Goal: Task Accomplishment & Management: Manage account settings

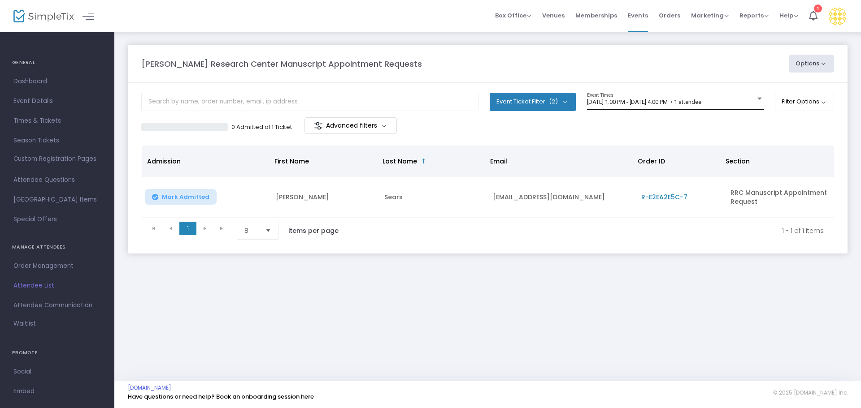
click at [657, 102] on span "[DATE] 1:00 PM - [DATE] 4:00 PM • 1 attendee" at bounding box center [644, 102] width 114 height 7
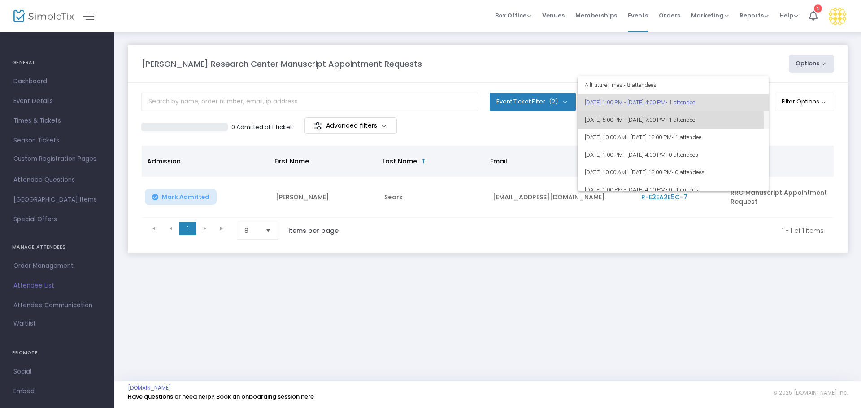
click at [650, 123] on span "[DATE] 5:00 PM - [DATE] 7:00 PM • 1 attendee" at bounding box center [672, 119] width 177 height 17
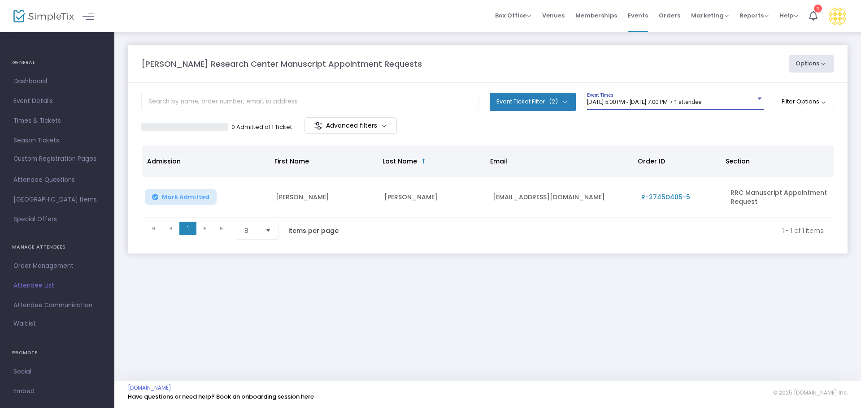
click at [655, 105] on span "[DATE] 5:00 PM - [DATE] 7:00 PM • 1 attendee" at bounding box center [644, 102] width 114 height 7
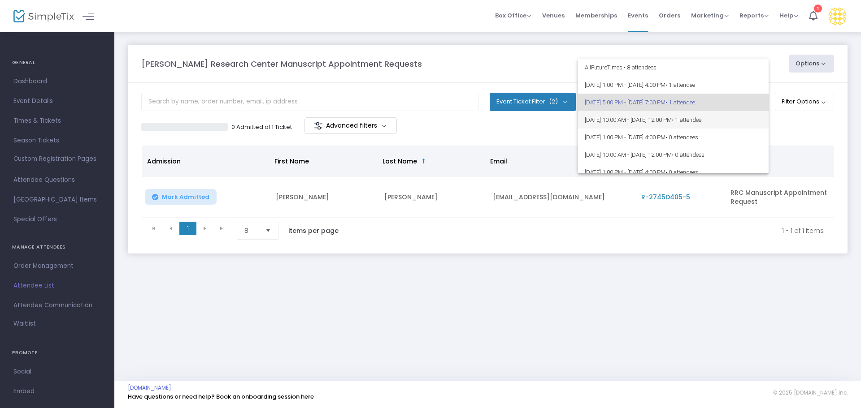
click at [659, 119] on span "[DATE] 10:00 AM - [DATE] 12:00 PM • 1 attendee" at bounding box center [672, 119] width 177 height 17
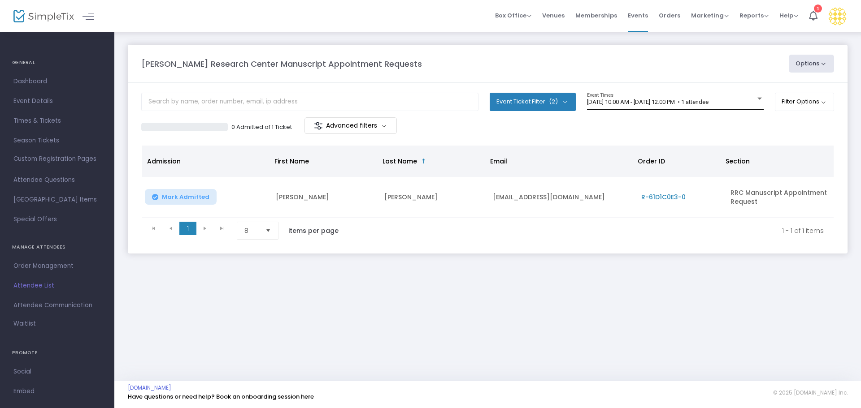
click at [654, 108] on div "[DATE] 10:00 AM - [DATE] 12:00 PM • 1 attendee Event Times" at bounding box center [675, 101] width 177 height 17
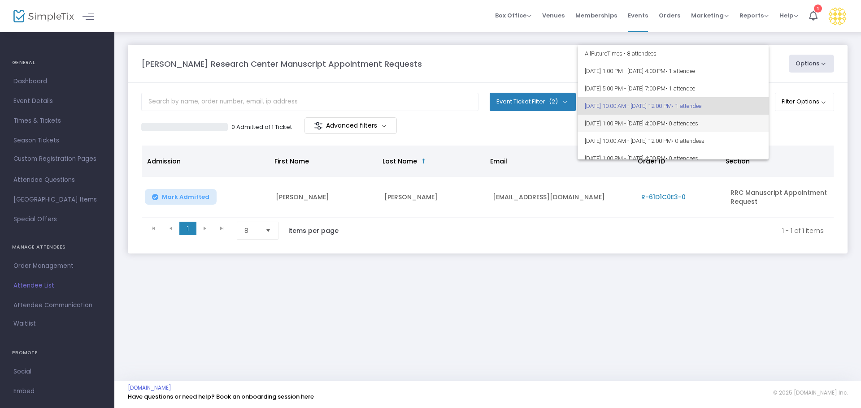
scroll to position [4, 0]
click at [661, 122] on span "[DATE] 1:00 PM - [DATE] 4:00 PM • 0 attendees" at bounding box center [672, 119] width 177 height 17
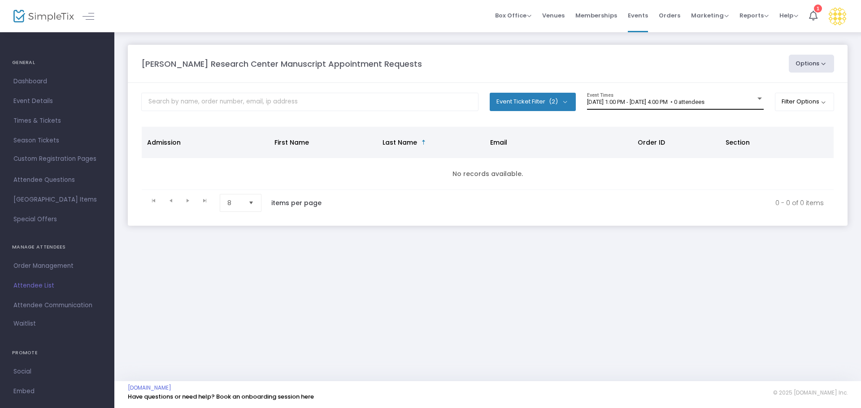
click at [660, 97] on div "[DATE] 1:00 PM - [DATE] 4:00 PM • 0 attendees Event Times" at bounding box center [675, 101] width 177 height 17
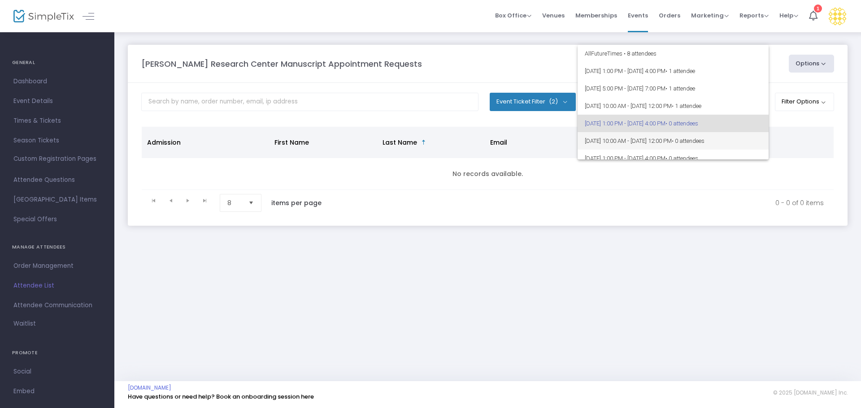
scroll to position [22, 0]
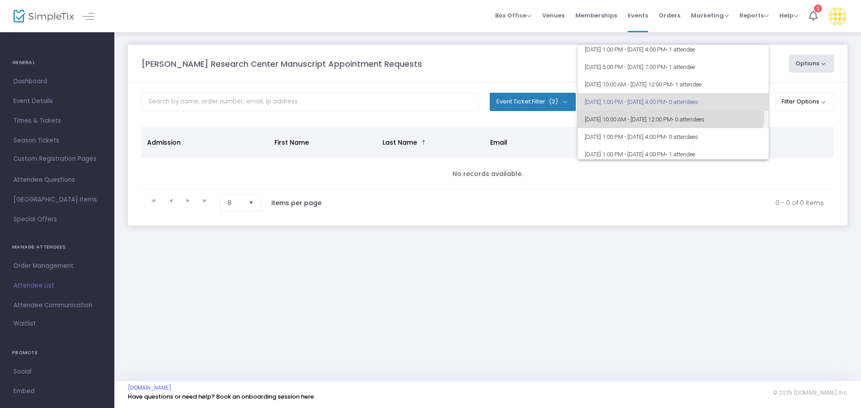
click at [665, 116] on span "[DATE] 10:00 AM - [DATE] 12:00 PM • 0 attendees" at bounding box center [672, 119] width 177 height 17
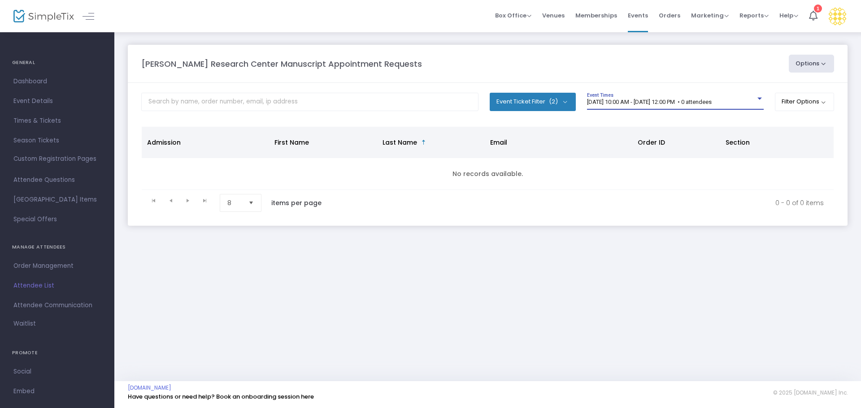
click at [668, 102] on span "[DATE] 10:00 AM - [DATE] 12:00 PM • 0 attendees" at bounding box center [649, 102] width 125 height 7
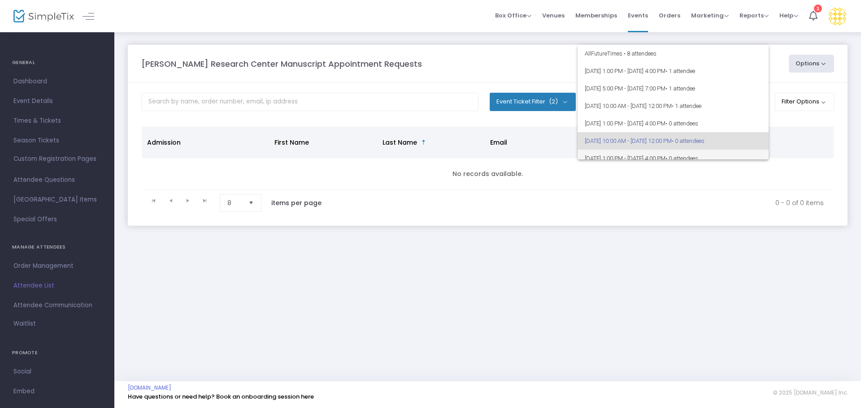
scroll to position [39, 0]
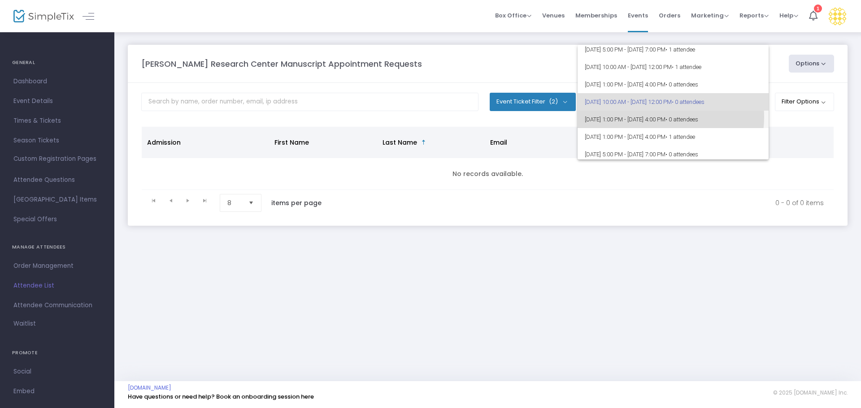
click at [670, 117] on span "[DATE] 1:00 PM - [DATE] 4:00 PM • 0 attendees" at bounding box center [672, 119] width 177 height 17
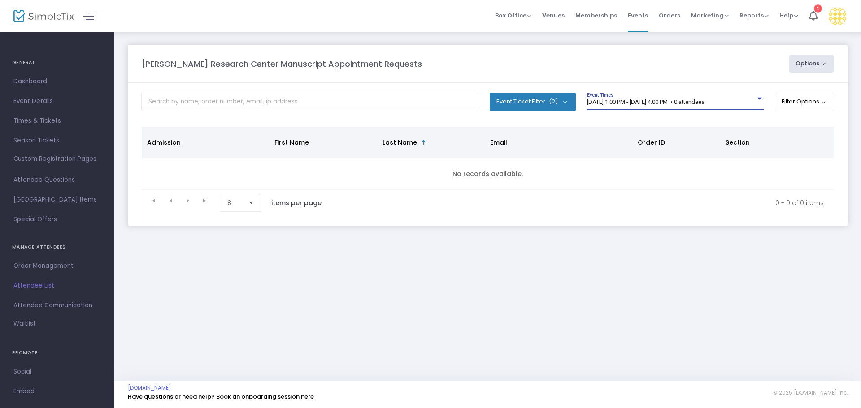
click at [667, 103] on span "[DATE] 1:00 PM - [DATE] 4:00 PM • 0 attendees" at bounding box center [645, 102] width 117 height 7
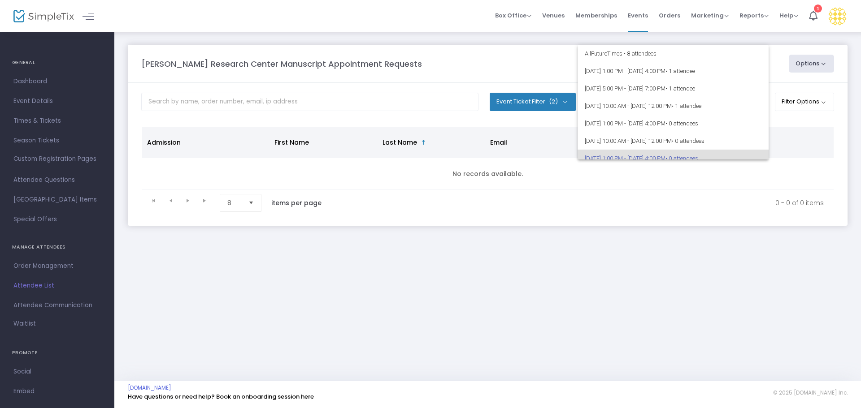
scroll to position [56, 0]
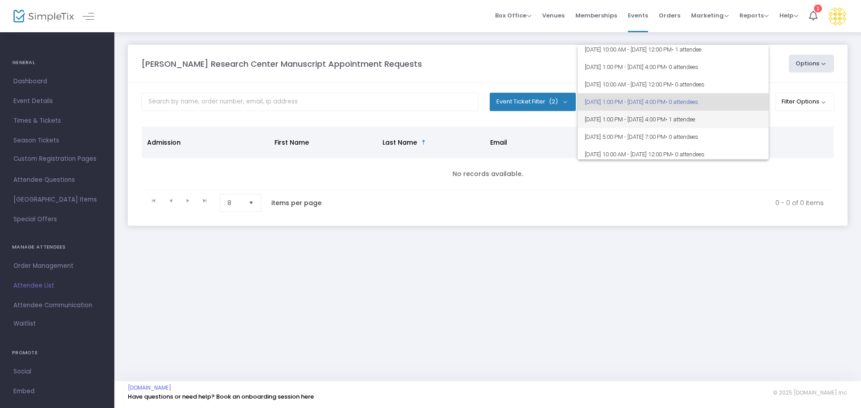
click at [674, 121] on span "[DATE] 1:00 PM - [DATE] 4:00 PM • 1 attendee" at bounding box center [672, 119] width 177 height 17
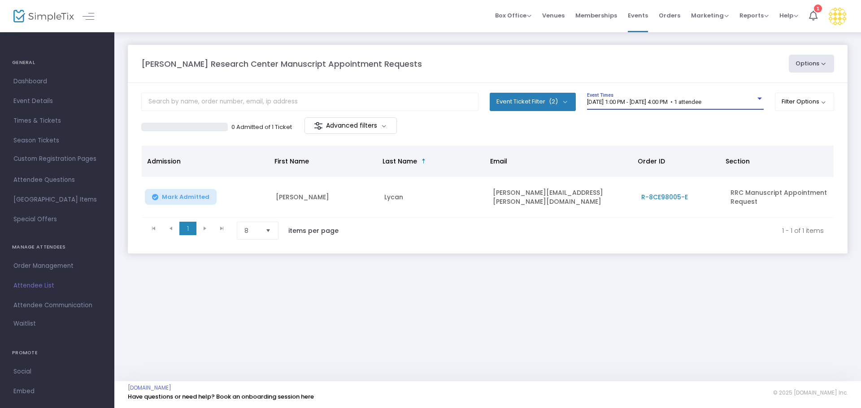
click at [692, 101] on span "[DATE] 1:00 PM - [DATE] 4:00 PM • 1 attendee" at bounding box center [644, 102] width 114 height 7
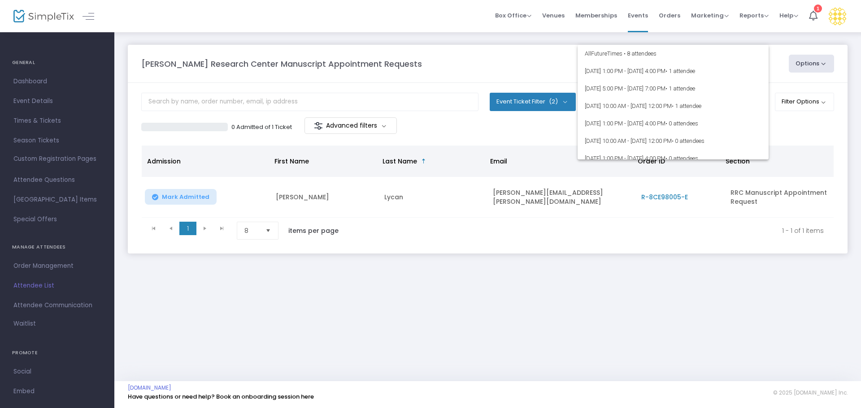
scroll to position [74, 0]
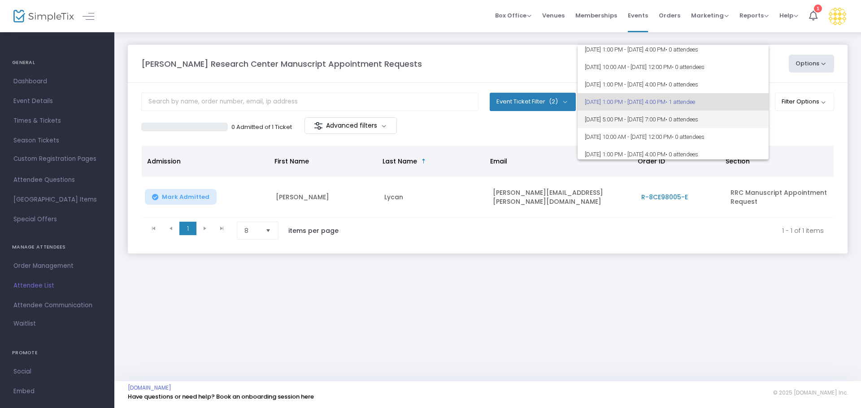
click at [687, 121] on span "[DATE] 5:00 PM - [DATE] 7:00 PM • 0 attendees" at bounding box center [672, 119] width 177 height 17
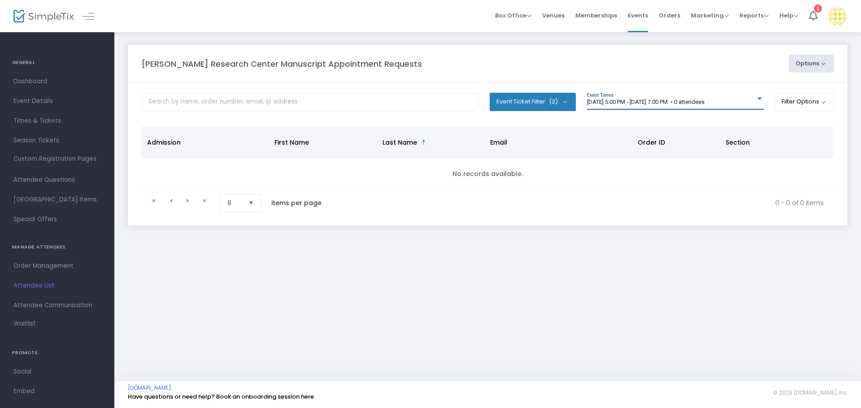
click at [659, 95] on div "[DATE] 5:00 PM - [DATE] 7:00 PM • 0 attendees Event Times" at bounding box center [675, 101] width 177 height 17
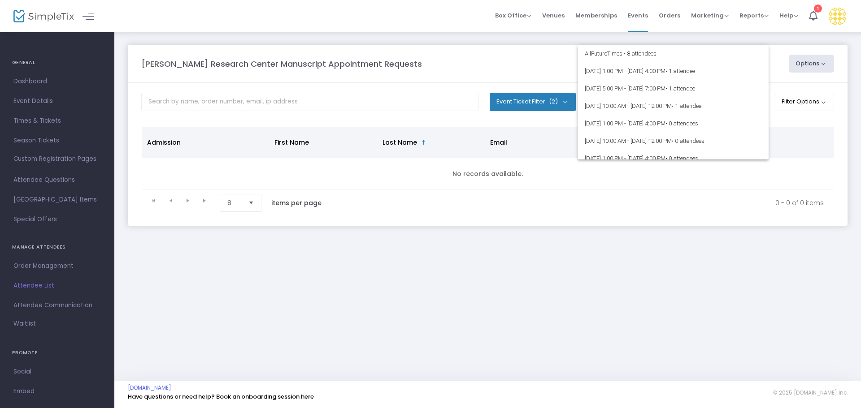
scroll to position [91, 0]
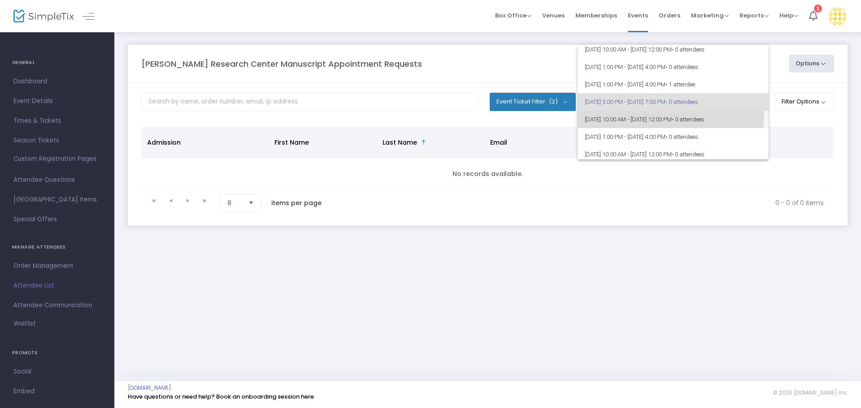
click at [653, 115] on span "[DATE] 10:00 AM - [DATE] 12:00 PM • 0 attendees" at bounding box center [672, 119] width 177 height 17
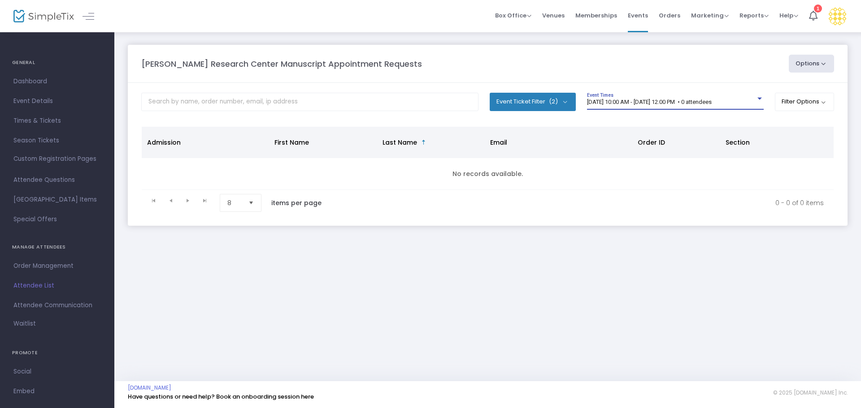
click at [650, 102] on span "[DATE] 10:00 AM - [DATE] 12:00 PM • 0 attendees" at bounding box center [649, 102] width 125 height 7
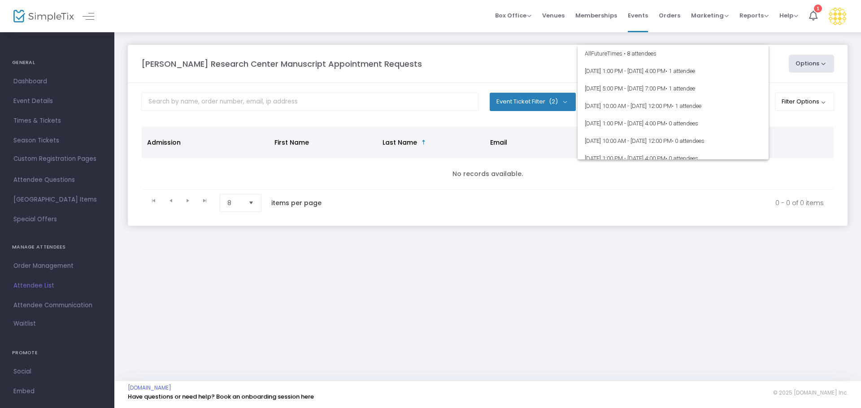
scroll to position [109, 0]
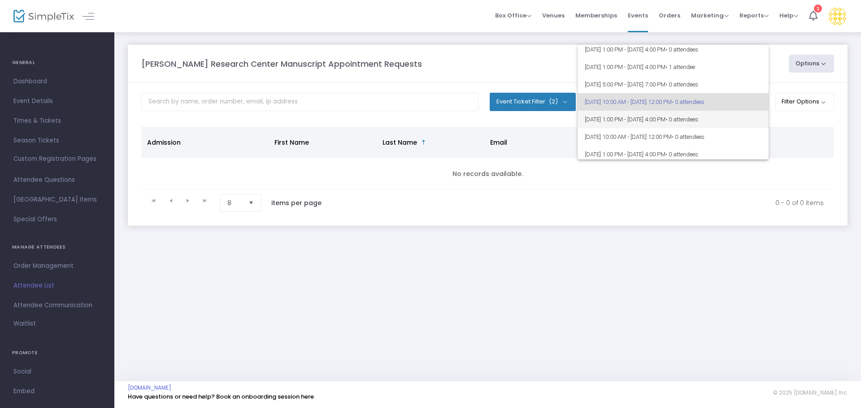
click at [638, 119] on span "[DATE] 1:00 PM - [DATE] 4:00 PM • 0 attendees" at bounding box center [672, 119] width 177 height 17
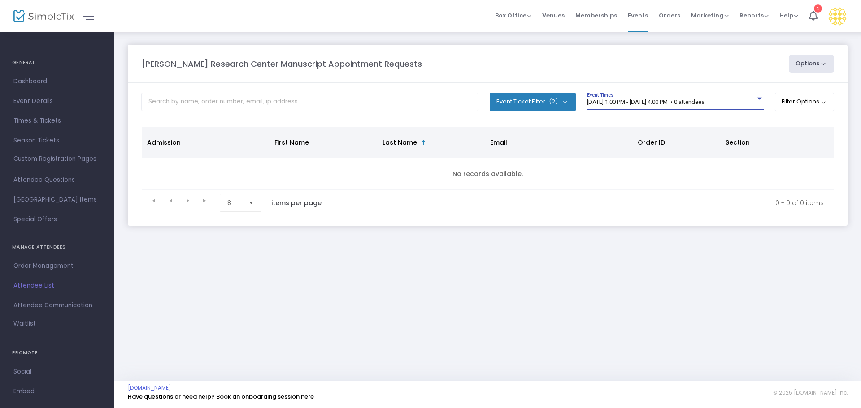
click at [637, 104] on span "[DATE] 1:00 PM - [DATE] 4:00 PM • 0 attendees" at bounding box center [645, 102] width 117 height 7
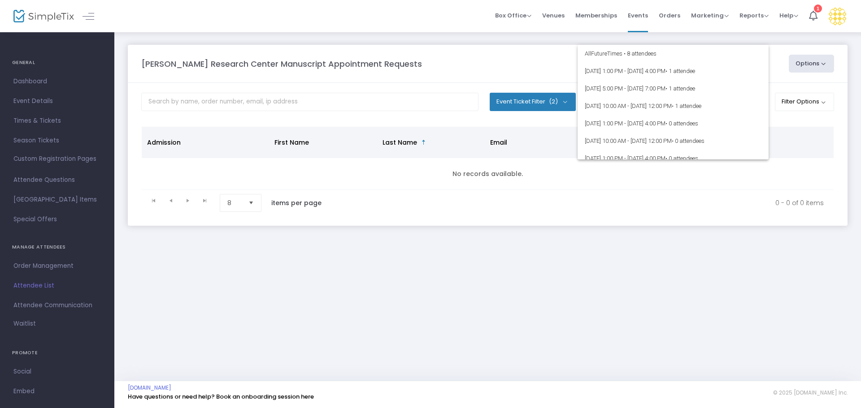
scroll to position [126, 0]
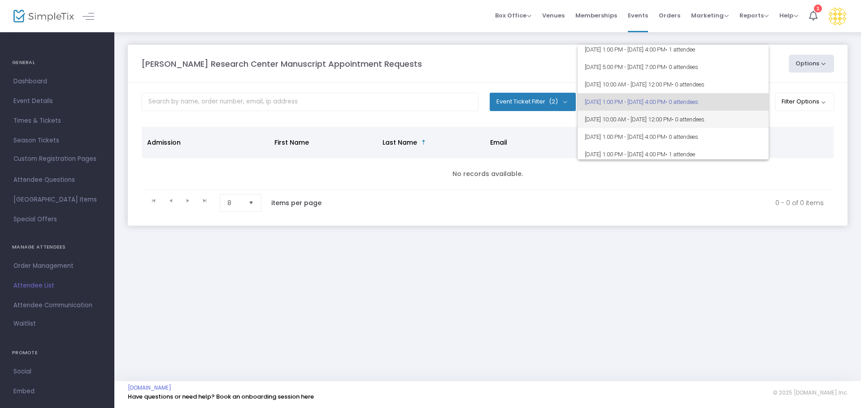
click at [641, 123] on span "[DATE] 10:00 AM - [DATE] 12:00 PM • 0 attendees" at bounding box center [672, 119] width 177 height 17
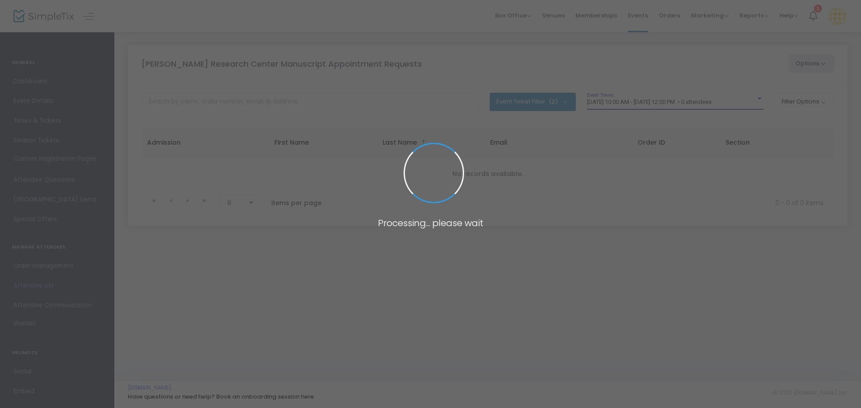
click at [641, 101] on span "[DATE] 10:00 AM - [DATE] 12:00 PM • 0 attendees" at bounding box center [649, 102] width 125 height 7
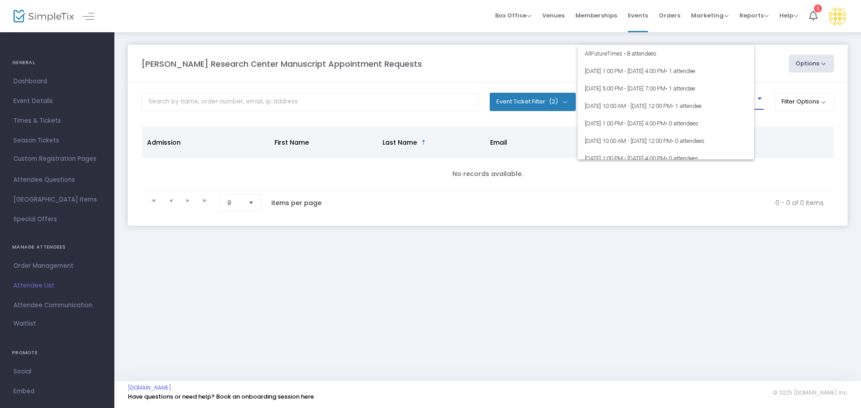
scroll to position [144, 0]
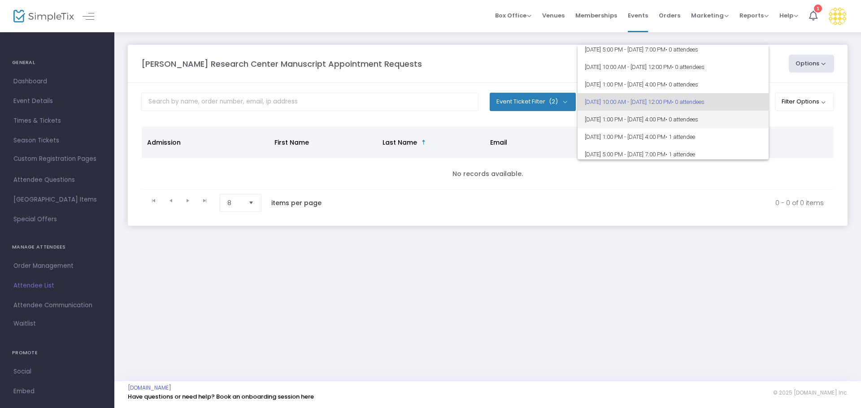
click at [643, 117] on span "[DATE] 1:00 PM - [DATE] 4:00 PM • 0 attendees" at bounding box center [672, 119] width 177 height 17
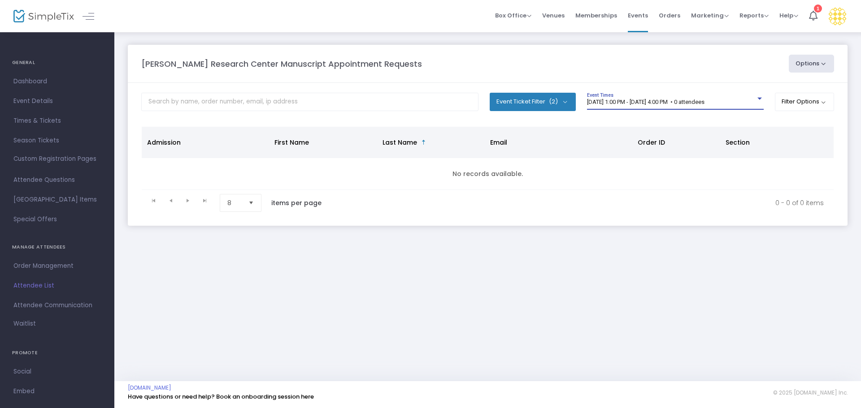
click at [641, 102] on span "[DATE] 1:00 PM - [DATE] 4:00 PM • 0 attendees" at bounding box center [645, 102] width 117 height 7
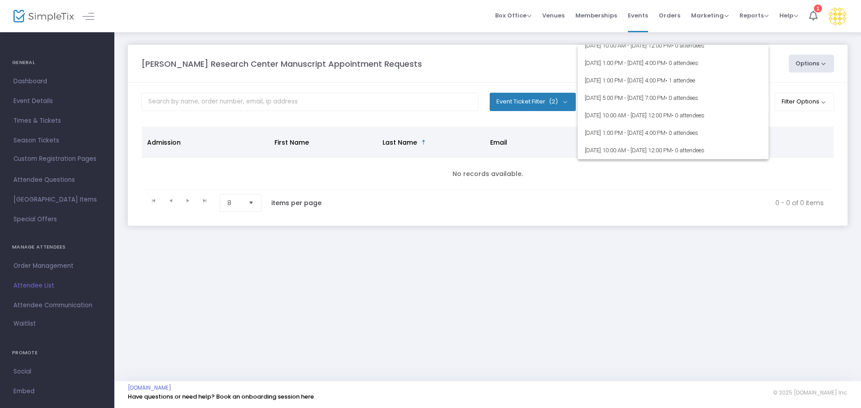
scroll to position [0, 0]
click at [672, 71] on span "[DATE] 1:00 PM - [DATE] 4:00 PM • 1 attendee" at bounding box center [672, 70] width 177 height 17
